Goal: Navigation & Orientation: Find specific page/section

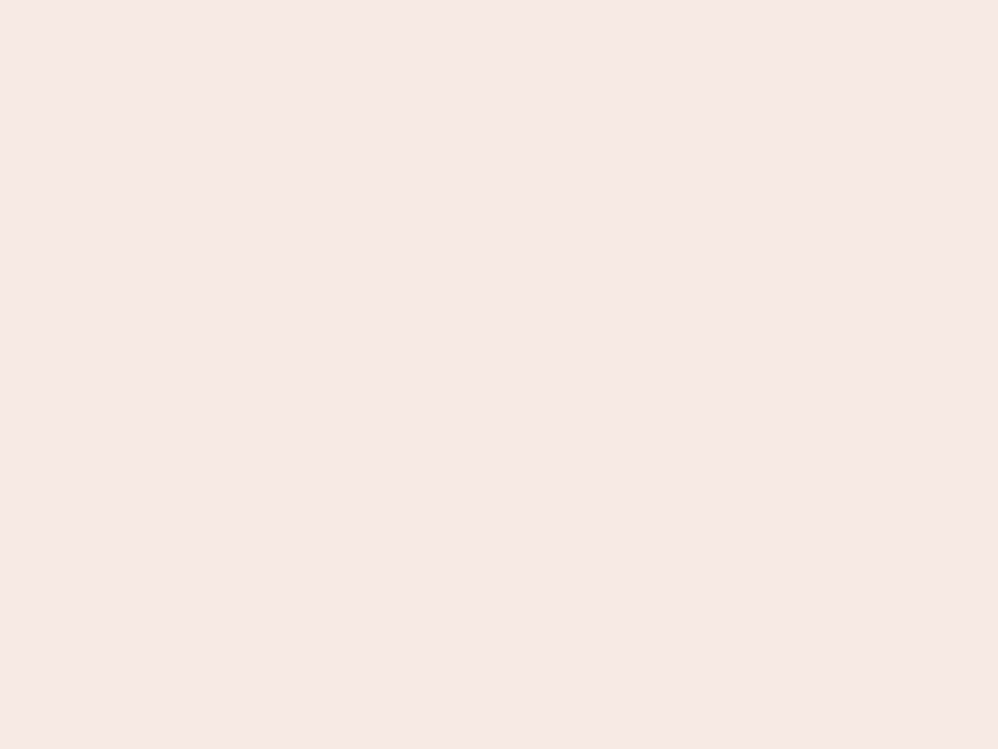
click at [499, 374] on nb-app "Almost there Thank you for registering for Newbook. Your account is under revie…" at bounding box center [499, 374] width 998 height 749
click at [499, 0] on nb-app "Almost there Thank you for registering for Newbook. Your account is under revie…" at bounding box center [499, 374] width 998 height 749
click at [533, 0] on nb-app "Almost there Thank you for registering for Newbook. Your account is under revie…" at bounding box center [499, 374] width 998 height 749
click at [499, 374] on nb-app "Almost there Thank you for registering for Newbook. Your account is under revie…" at bounding box center [499, 374] width 998 height 749
click at [499, 0] on nb-app "Almost there Thank you for registering for Newbook. Your account is under revie…" at bounding box center [499, 374] width 998 height 749
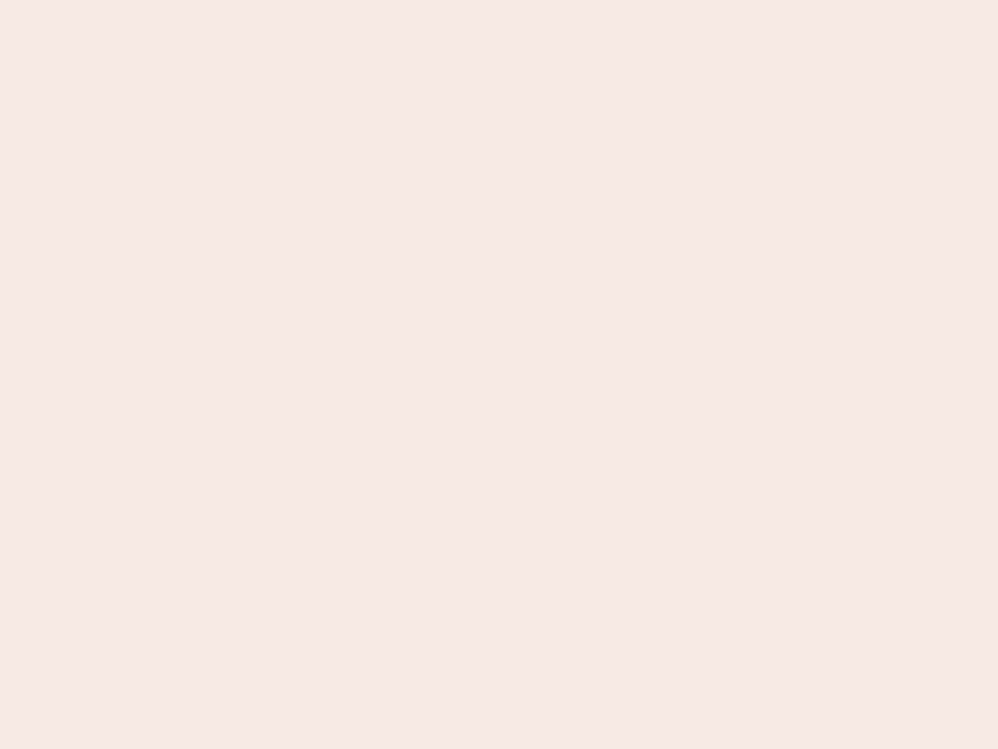
click at [349, 0] on nb-app "Almost there Thank you for registering for Newbook. Your account is under revie…" at bounding box center [499, 374] width 998 height 749
click at [499, 374] on nb-app "Almost there Thank you for registering for Newbook. Your account is under revie…" at bounding box center [499, 374] width 998 height 749
click at [499, 0] on nb-app "Almost there Thank you for registering for Newbook. Your account is under revie…" at bounding box center [499, 374] width 998 height 749
click at [349, 0] on nb-app "Almost there Thank you for registering for Newbook. Your account is under revie…" at bounding box center [499, 374] width 998 height 749
click at [499, 374] on nb-app "Almost there Thank you for registering for Newbook. Your account is under revie…" at bounding box center [499, 374] width 998 height 749
